Goal: Task Accomplishment & Management: Complete application form

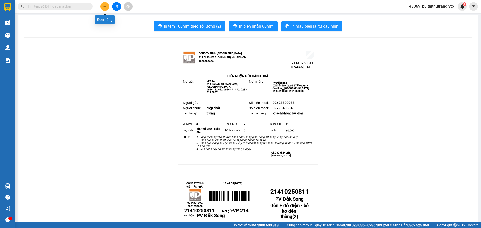
click at [104, 8] on button at bounding box center [104, 6] width 9 height 9
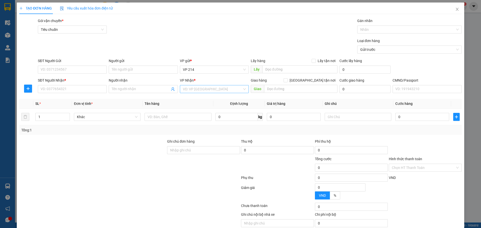
click at [199, 89] on input "search" at bounding box center [212, 89] width 59 height 8
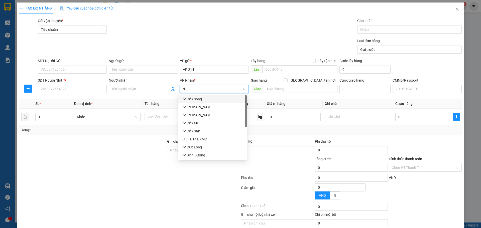
type input "dm"
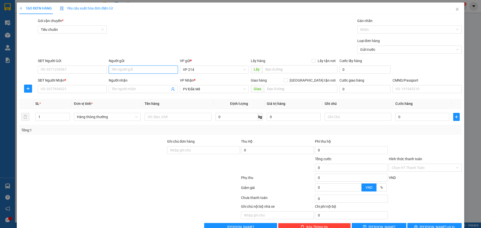
click at [136, 70] on input "Người gửi" at bounding box center [143, 70] width 69 height 8
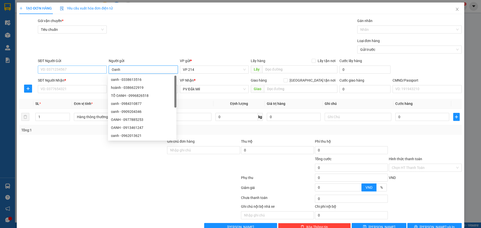
type input "Oanh"
click at [83, 70] on input "SĐT Người Gửi" at bounding box center [72, 70] width 69 height 8
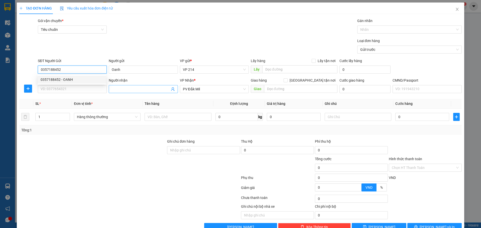
type input "0357188452"
click at [132, 90] on input "Người nhận" at bounding box center [141, 89] width 58 height 6
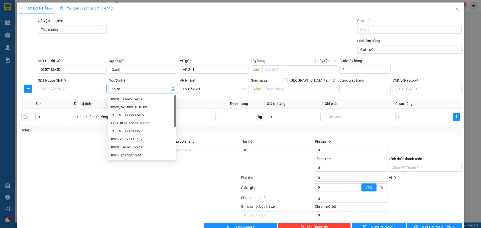
type input "Thien"
click at [83, 89] on input "SĐT Người Nhận *" at bounding box center [72, 89] width 69 height 8
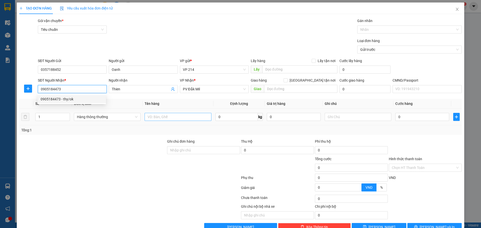
type input "0905184473"
click at [169, 118] on input "text" at bounding box center [178, 117] width 67 height 8
type input "Banh keo"
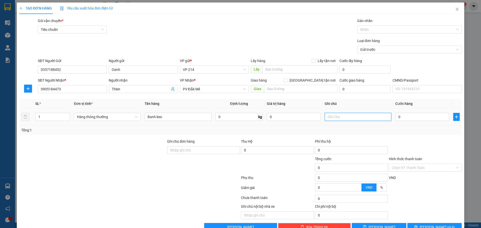
click at [341, 116] on input "text" at bounding box center [358, 117] width 67 height 8
type input "th"
click at [399, 117] on input "0" at bounding box center [422, 117] width 54 height 8
type input "6"
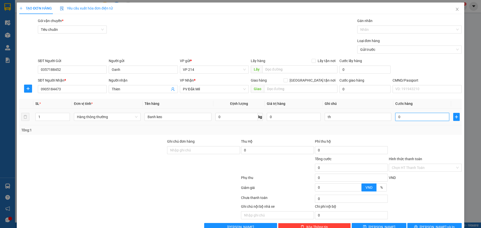
type input "6"
type input "60"
type input "600"
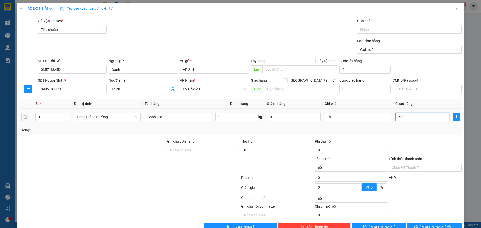
type input "600"
type input "6.000"
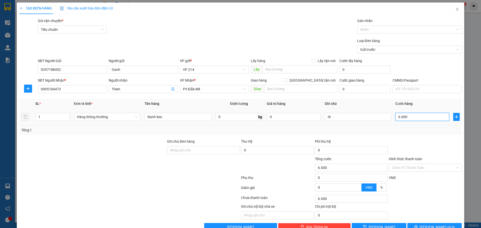
type input "60.000"
click at [453, 168] on div "Chọn HT Thanh Toán" at bounding box center [425, 168] width 73 height 8
type input "60.000"
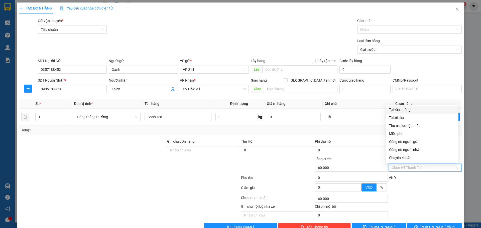
click at [410, 109] on div "Tại văn phòng" at bounding box center [422, 110] width 66 height 6
type input "0"
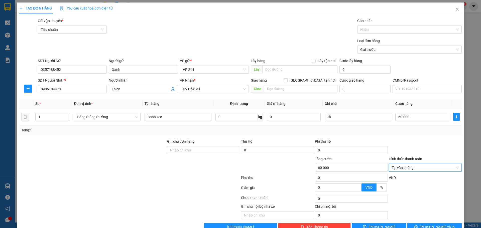
scroll to position [13, 0]
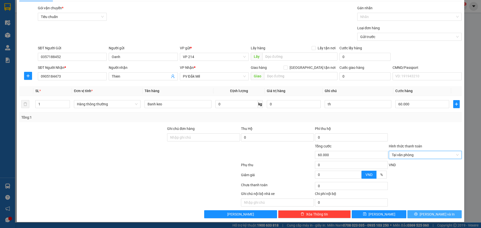
click at [435, 214] on span "[PERSON_NAME] và In" at bounding box center [437, 215] width 35 height 6
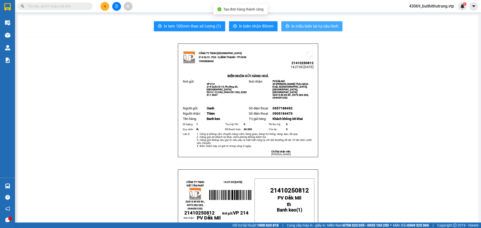
click at [311, 26] on span "In mẫu biên lai tự cấu hình" at bounding box center [314, 26] width 47 height 6
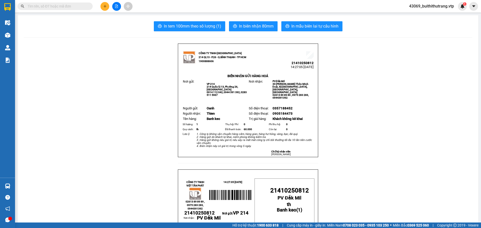
drag, startPoint x: 135, startPoint y: 53, endPoint x: 149, endPoint y: 66, distance: 19.7
